Goal: Information Seeking & Learning: Learn about a topic

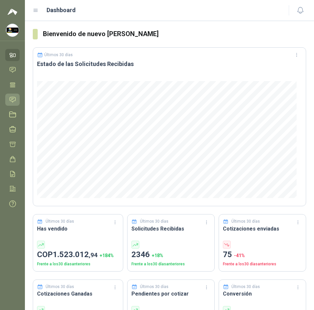
click at [13, 96] on icon at bounding box center [12, 99] width 7 height 7
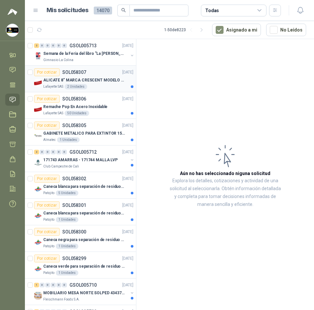
click at [70, 78] on p "ALICATE 8" MARCA CRESCENT MODELO 38008tv" at bounding box center [84, 80] width 82 height 6
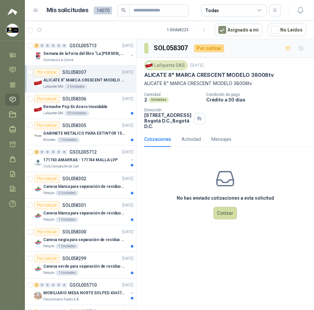
click at [149, 82] on p "ALICATE 8" MARCA CRESCENT MODELO 38008tv" at bounding box center [225, 83] width 162 height 7
click at [84, 101] on p "SOL058306" at bounding box center [74, 98] width 24 height 5
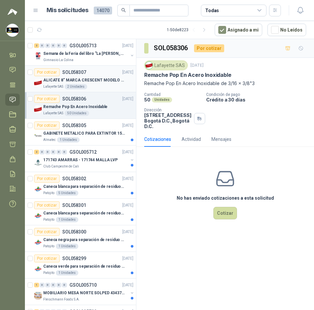
click at [88, 86] on div "Lafayette SAS 2 Unidades" at bounding box center [88, 86] width 90 height 5
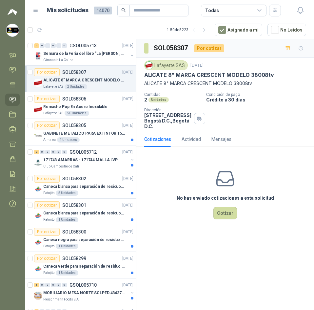
click at [153, 74] on p "ALICATE 8" MARCA CRESCENT MODELO 38008tv" at bounding box center [209, 74] width 130 height 7
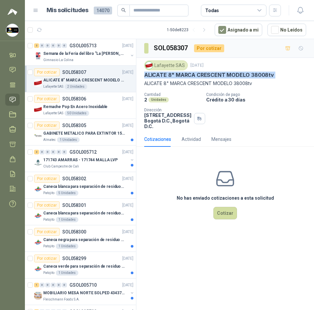
click at [153, 74] on p "ALICATE 8" MARCA CRESCENT MODELO 38008tv" at bounding box center [209, 74] width 130 height 7
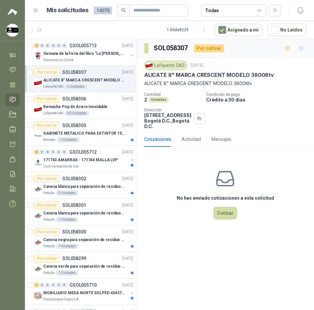
drag, startPoint x: 153, startPoint y: 73, endPoint x: 187, endPoint y: 198, distance: 130.0
click at [187, 198] on h3 "No has enviado cotizaciones a esta solicitud" at bounding box center [225, 197] width 97 height 7
click at [158, 67] on div "Lafayette SAS" at bounding box center [166, 65] width 44 height 10
click at [159, 72] on p "ALICATE 8" MARCA CRESCENT MODELO 38008tv" at bounding box center [209, 74] width 130 height 7
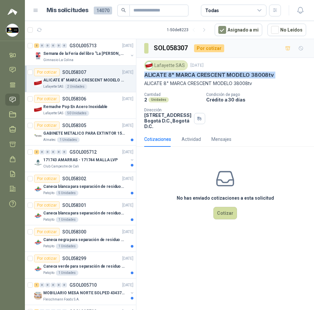
click at [159, 72] on p "ALICATE 8" MARCA CRESCENT MODELO 38008tv" at bounding box center [209, 74] width 130 height 7
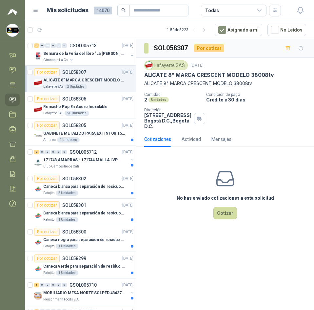
drag, startPoint x: 198, startPoint y: 70, endPoint x: 200, endPoint y: 74, distance: 4.3
click at [200, 74] on p "ALICATE 8" MARCA CRESCENT MODELO 38008tv" at bounding box center [209, 74] width 130 height 7
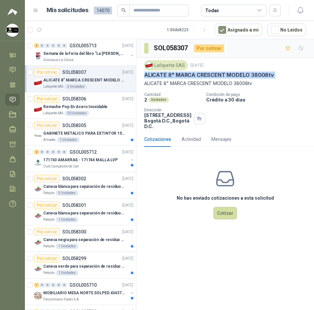
click at [200, 74] on p "ALICATE 8" MARCA CRESCENT MODELO 38008tv" at bounding box center [209, 74] width 130 height 7
copy p "ALICATE 8" MARCA CRESCENT MODELO 38008tv"
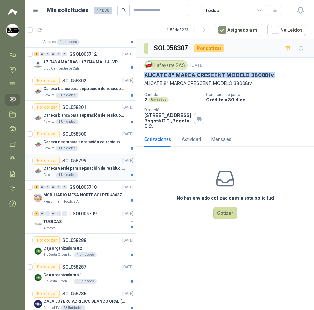
scroll to position [98, 0]
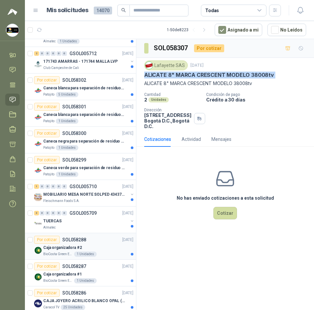
click at [103, 241] on div "Por cotizar SOL058288 01/10/25" at bounding box center [83, 239] width 99 height 8
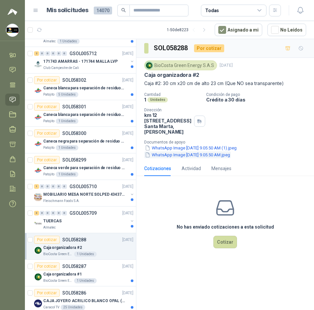
click at [183, 157] on button "WhatsApp Image 2025-10-01 at 9.05.50 AM.jpeg" at bounding box center [187, 154] width 87 height 7
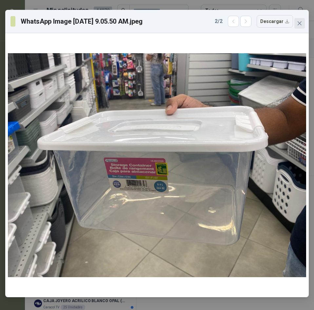
click at [300, 22] on icon "close" at bounding box center [299, 23] width 5 height 5
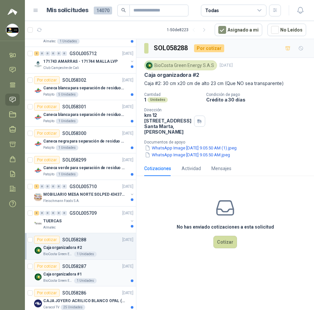
click at [74, 267] on p "SOL058287" at bounding box center [74, 266] width 24 height 5
click at [103, 243] on div "Por cotizar SOL058288 01/10/25" at bounding box center [83, 239] width 99 height 8
click at [194, 151] on button "WhatsApp Image 2025-10-01 at 9.05.50 AM (1).jpeg" at bounding box center [190, 147] width 93 height 7
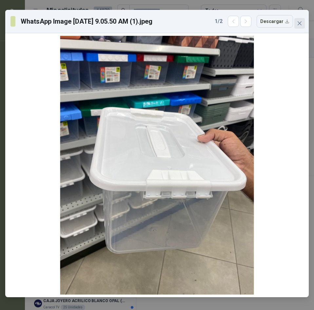
click at [298, 22] on icon "close" at bounding box center [299, 23] width 5 height 5
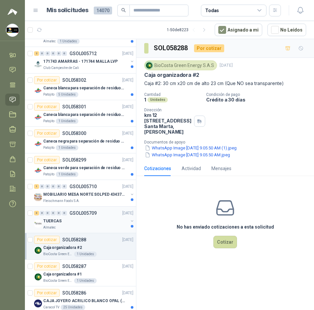
click at [84, 218] on div "TUERCAS" at bounding box center [85, 221] width 85 height 8
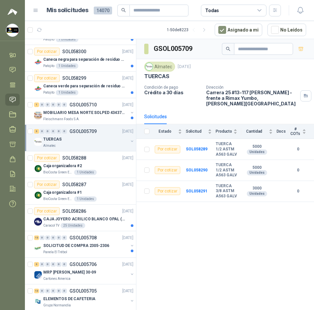
scroll to position [197, 0]
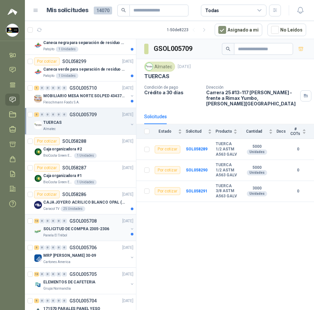
click at [84, 231] on p "SOLICITUD DE COMPRA 2305-2306" at bounding box center [76, 229] width 66 height 6
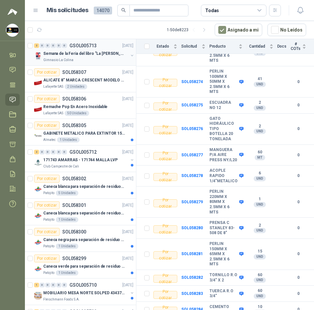
click at [92, 51] on p "Semana de la Feria del libro "La [PERSON_NAME]"" at bounding box center [84, 53] width 82 height 6
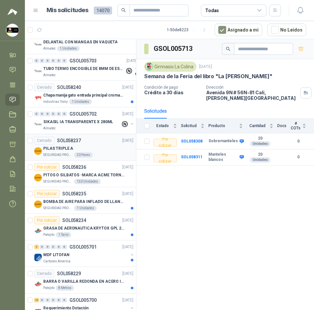
scroll to position [492, 0]
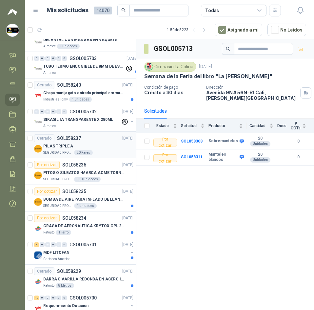
click at [100, 147] on div "PILAS TRIPLE A" at bounding box center [88, 146] width 90 height 8
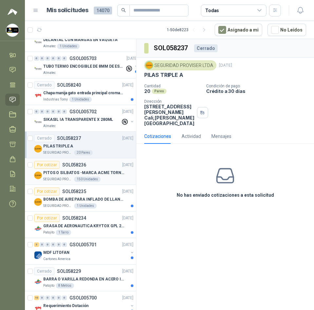
click at [102, 173] on p "PITOS O SILBATOS -MARCA ACME TORNADO 635" at bounding box center [84, 173] width 82 height 6
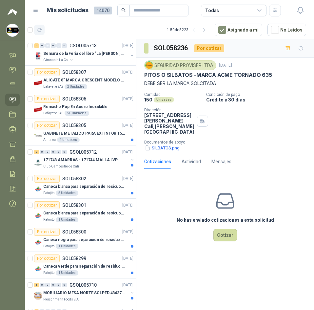
click at [41, 25] on button "button" at bounding box center [39, 30] width 10 height 10
click at [88, 137] on div "GABINETE METALICO PARA EXTINTOR 15 LB" at bounding box center [88, 133] width 90 height 8
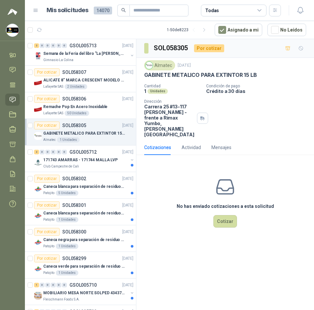
click at [161, 76] on p "GABINETE METALICO PARA EXTINTOR 15 LB" at bounding box center [200, 74] width 112 height 7
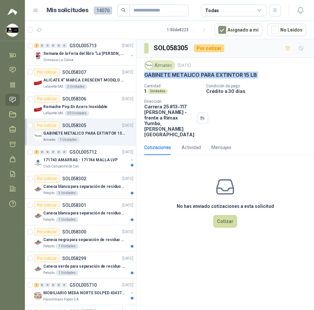
click at [161, 76] on p "GABINETE METALICO PARA EXTINTOR 15 LB" at bounding box center [200, 74] width 112 height 7
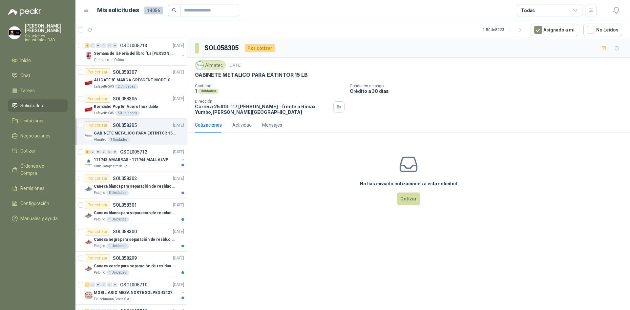
drag, startPoint x: 93, startPoint y: 31, endPoint x: 85, endPoint y: 23, distance: 12.5
click at [93, 31] on button "button" at bounding box center [90, 30] width 10 height 10
